Goal: Transaction & Acquisition: Purchase product/service

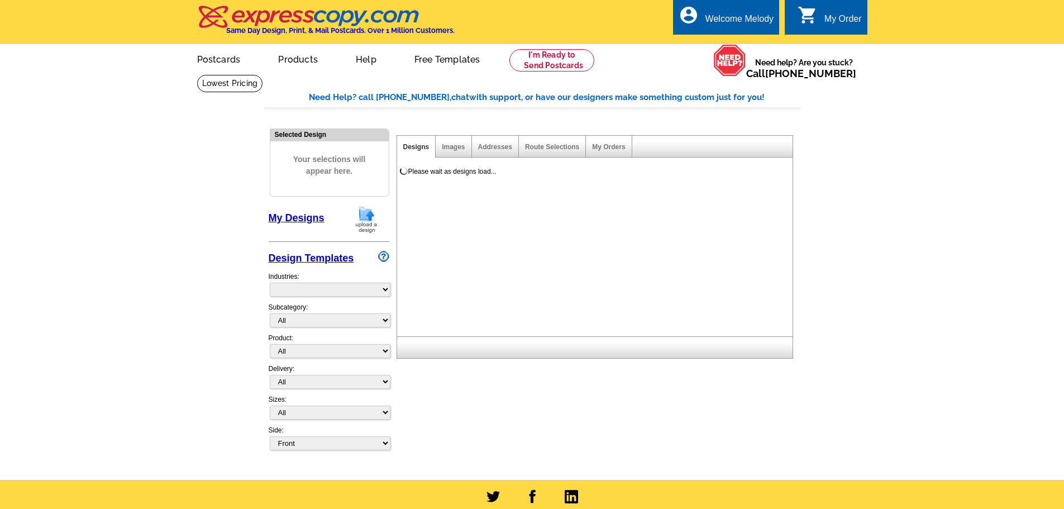
select select "785"
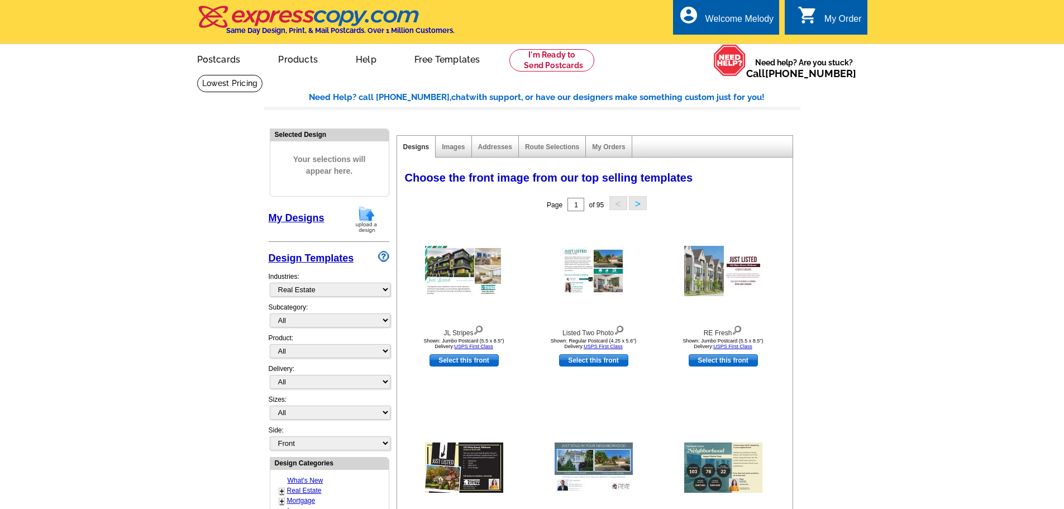
click at [823, 21] on link "0 shopping_cart My Order" at bounding box center [830, 19] width 64 height 14
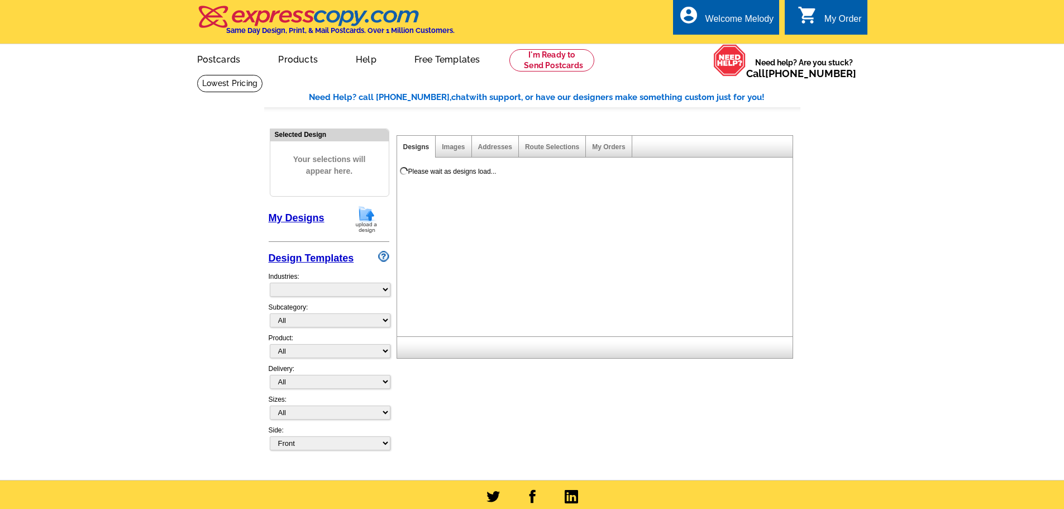
select select "785"
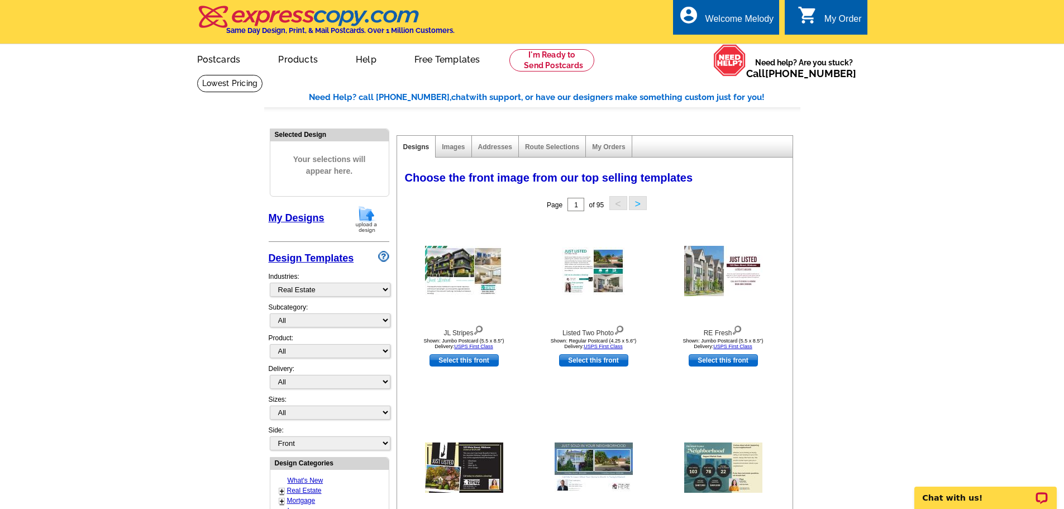
click at [851, 15] on div "My Order" at bounding box center [842, 22] width 37 height 16
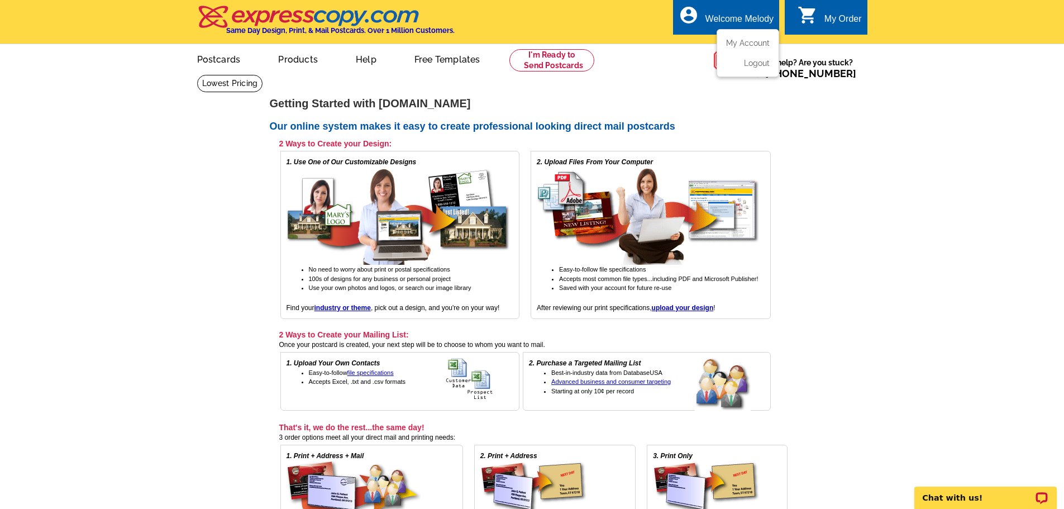
click at [735, 18] on div "Welcome Melody" at bounding box center [739, 22] width 68 height 16
click at [744, 41] on link "My Account" at bounding box center [746, 43] width 48 height 10
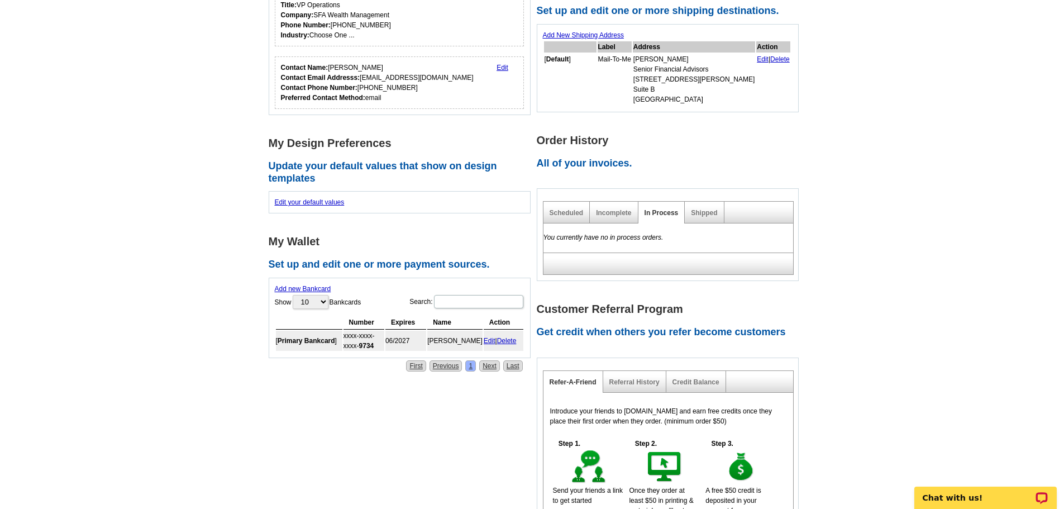
scroll to position [223, 0]
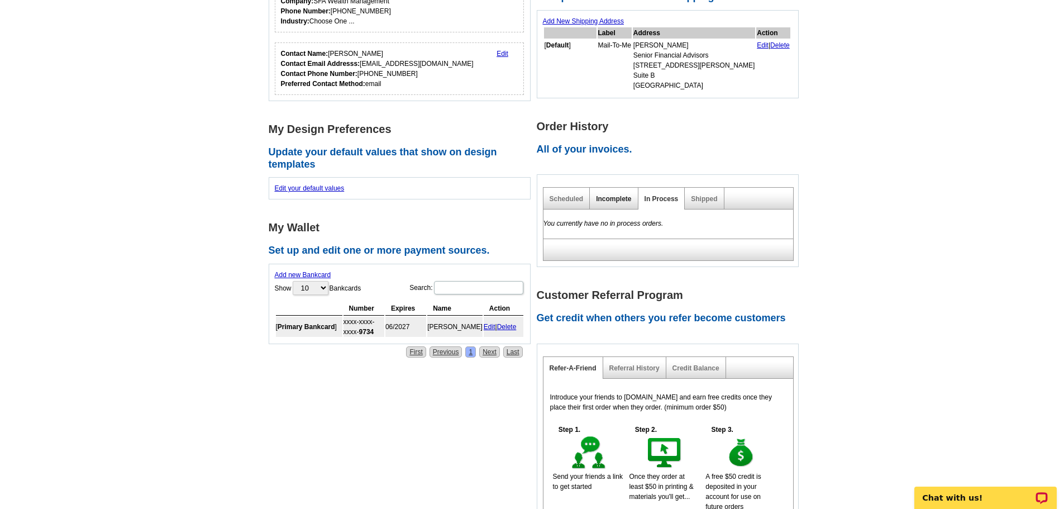
click at [623, 198] on link "Incomplete" at bounding box center [613, 199] width 35 height 8
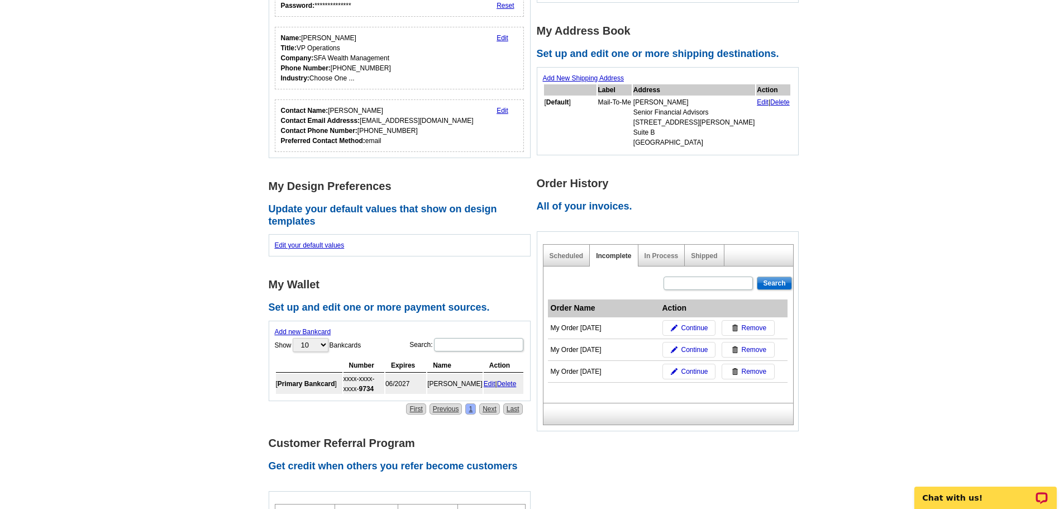
scroll to position [168, 0]
click at [679, 321] on link "Continue" at bounding box center [688, 327] width 53 height 16
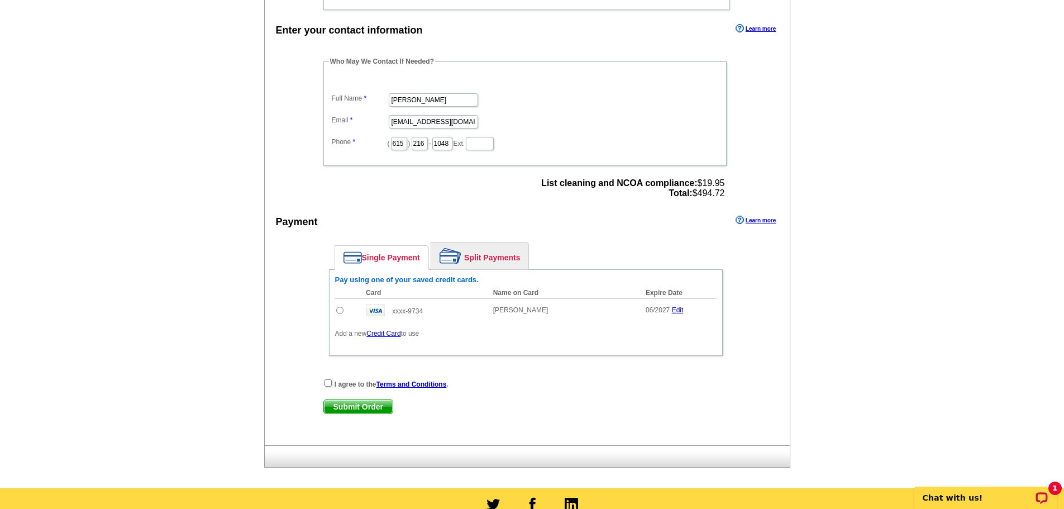
scroll to position [670, 0]
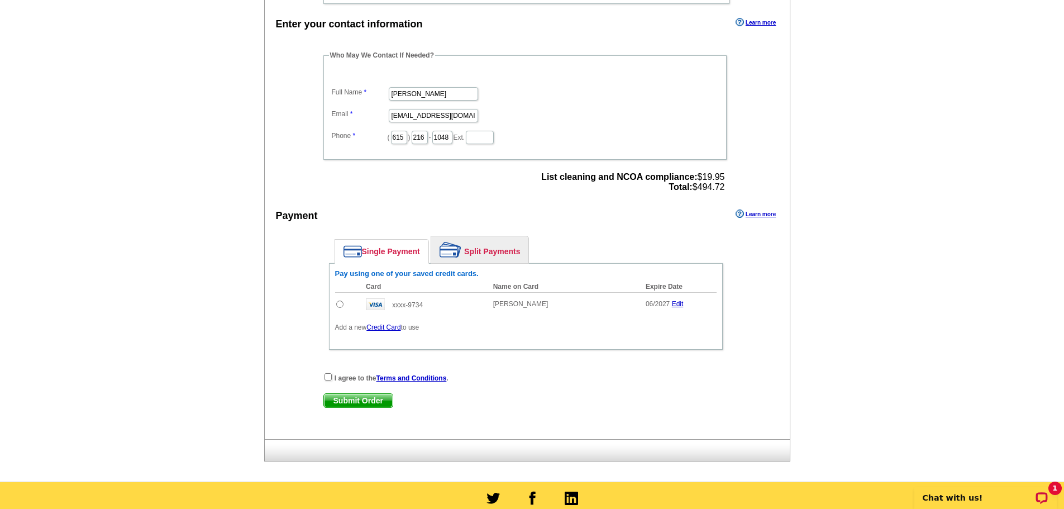
click at [389, 261] on link "Single Payment" at bounding box center [381, 251] width 93 height 23
click at [393, 328] on link "Credit Card" at bounding box center [383, 327] width 34 height 8
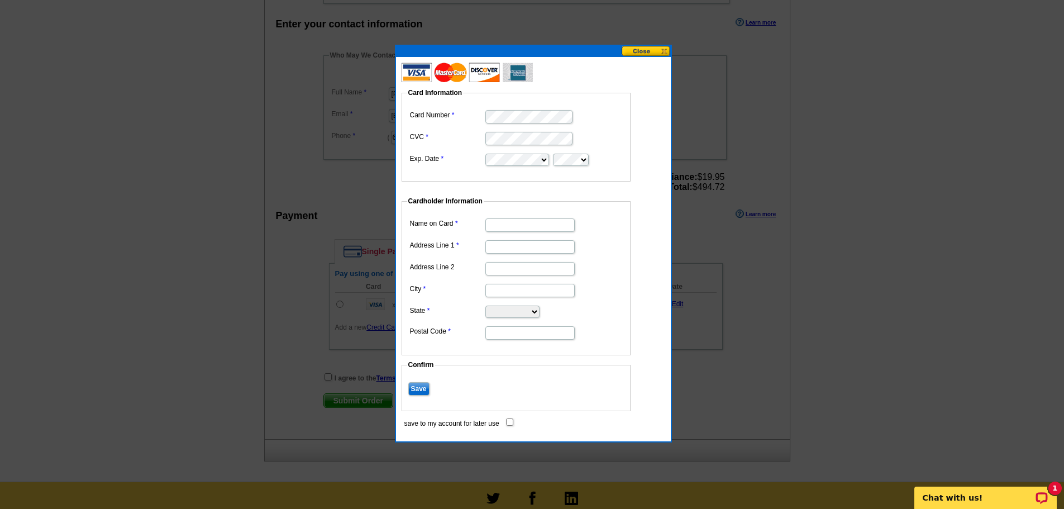
click at [484, 107] on div at bounding box center [484, 107] width 0 height 0
type input "[PERSON_NAME]"
click at [513, 247] on input "Address Line 1" at bounding box center [529, 246] width 89 height 13
type input "[STREET_ADDRESS]"
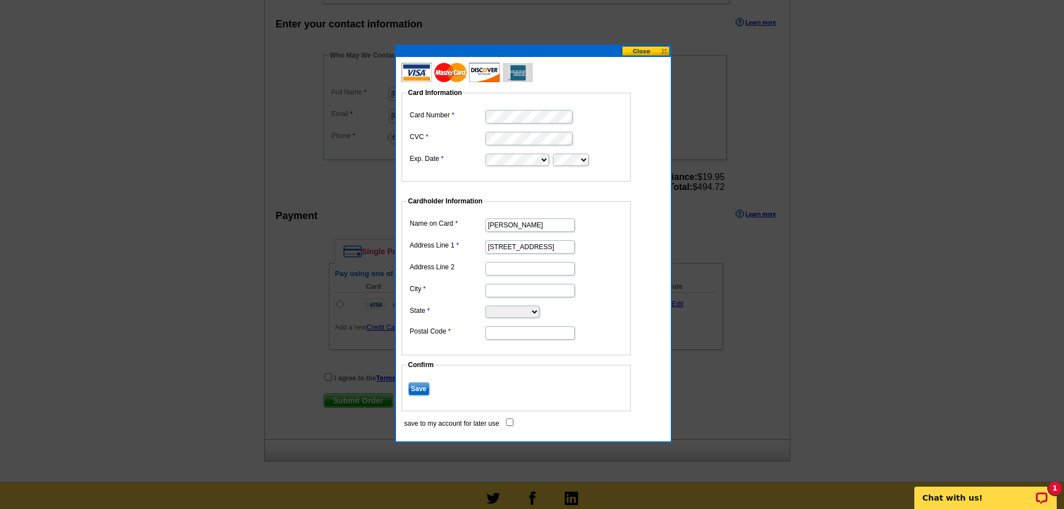
type input "Suite 200"
type input "Cornelius"
select select "NC"
type input "28031"
click at [420, 390] on input "Save" at bounding box center [418, 388] width 21 height 13
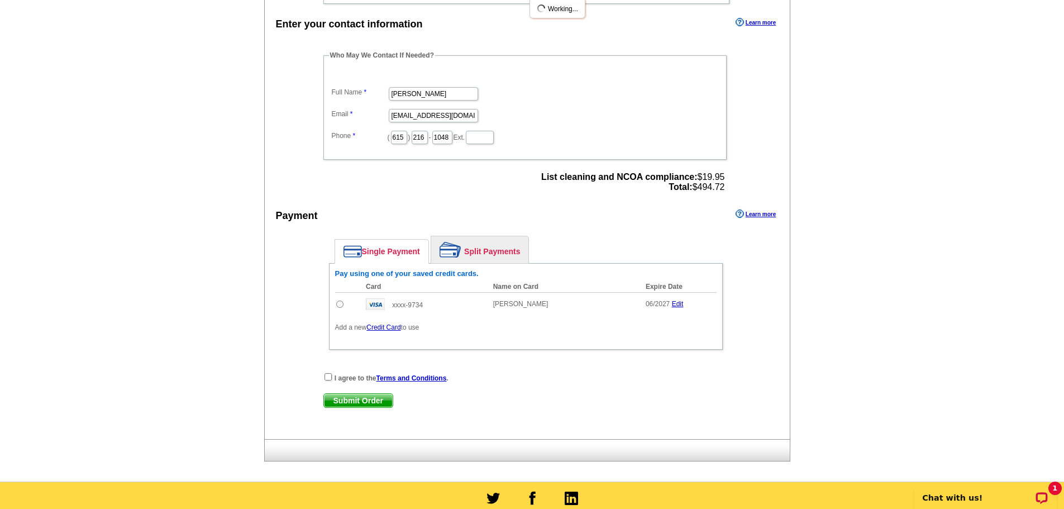
click at [328, 361] on div "Single Payment Split Payments Pay using one of your saved credit cards. Card Na…" at bounding box center [525, 295] width 405 height 131
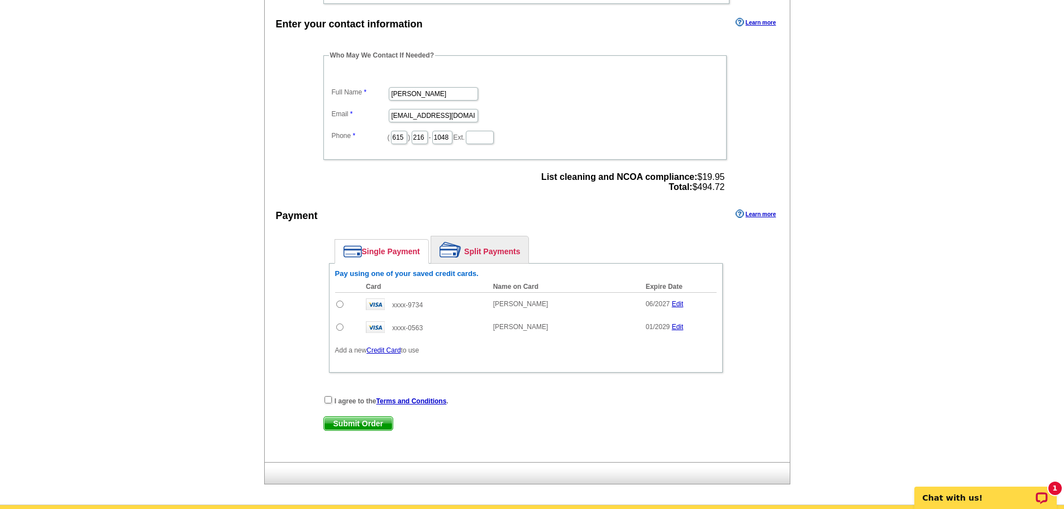
click at [338, 328] on input "radio" at bounding box center [339, 326] width 7 height 7
radio input "true"
click at [329, 402] on input "checkbox" at bounding box center [328, 399] width 7 height 7
checkbox input "true"
click at [359, 425] on span "Submit Order" at bounding box center [358, 423] width 69 height 13
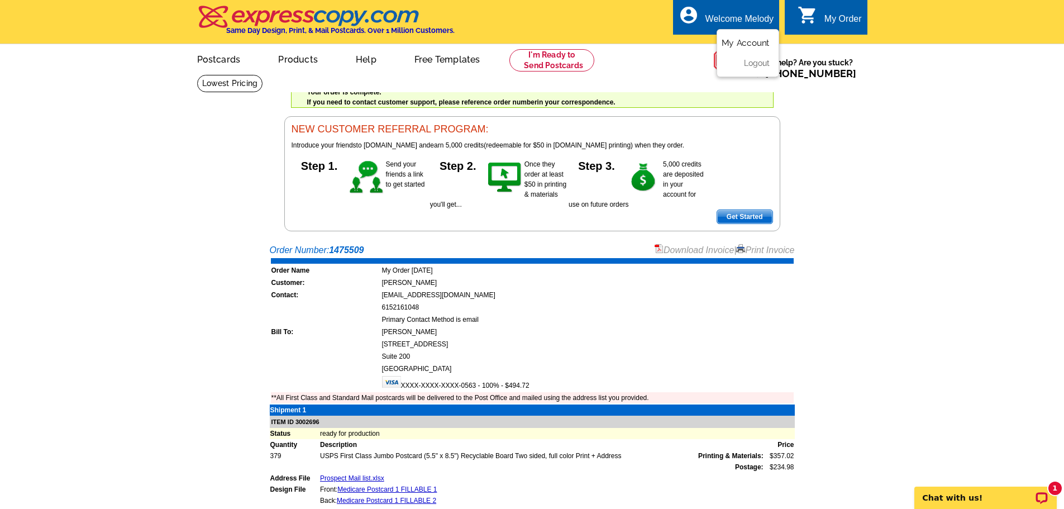
click at [744, 47] on link "My Account" at bounding box center [746, 43] width 48 height 10
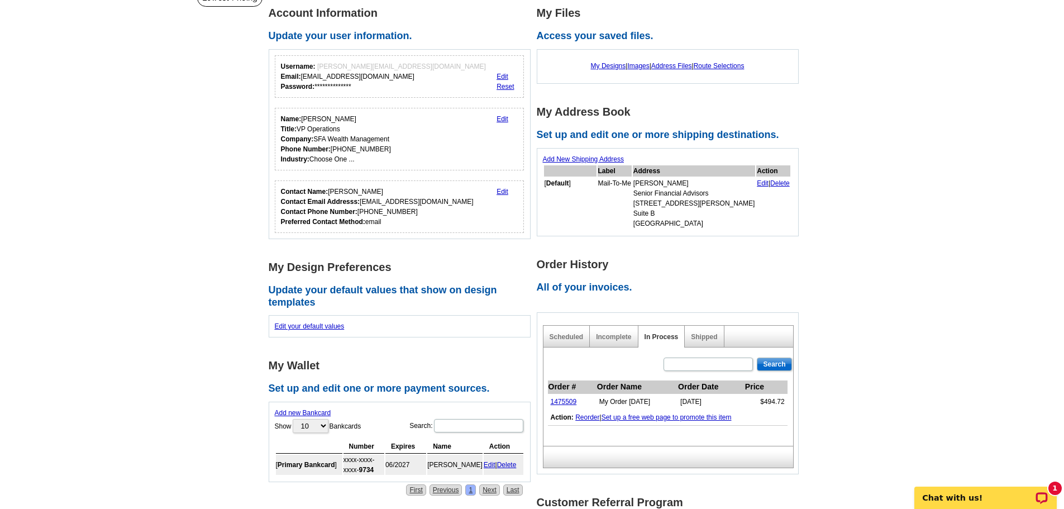
scroll to position [279, 0]
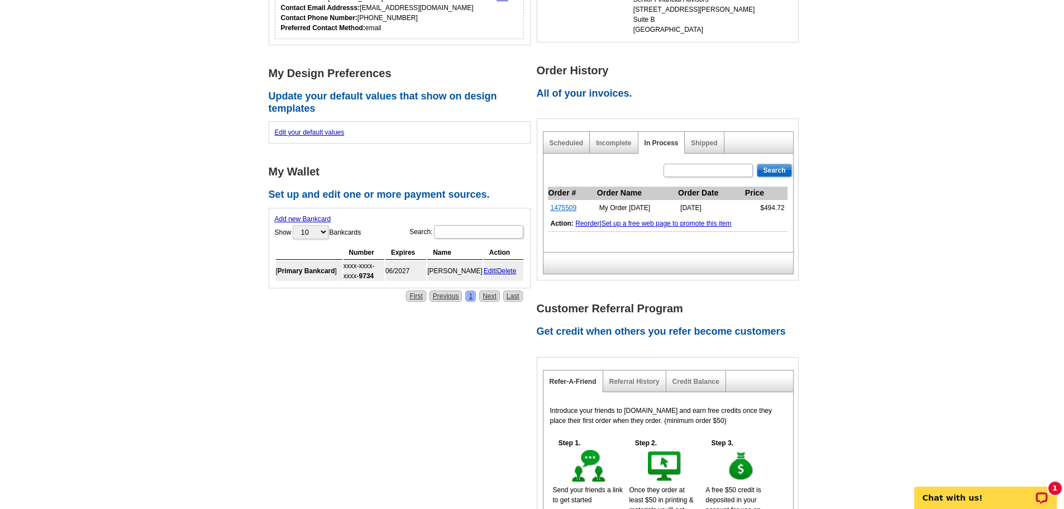
click at [569, 208] on link "1475509" at bounding box center [564, 208] width 26 height 8
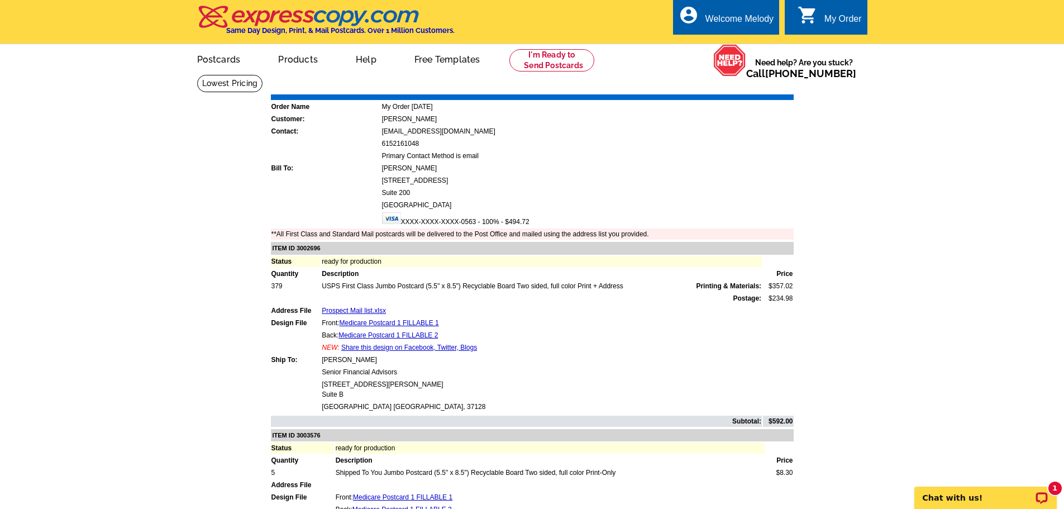
click at [774, 85] on link "Print Invoice" at bounding box center [765, 86] width 58 height 9
